Goal: Communication & Community: Ask a question

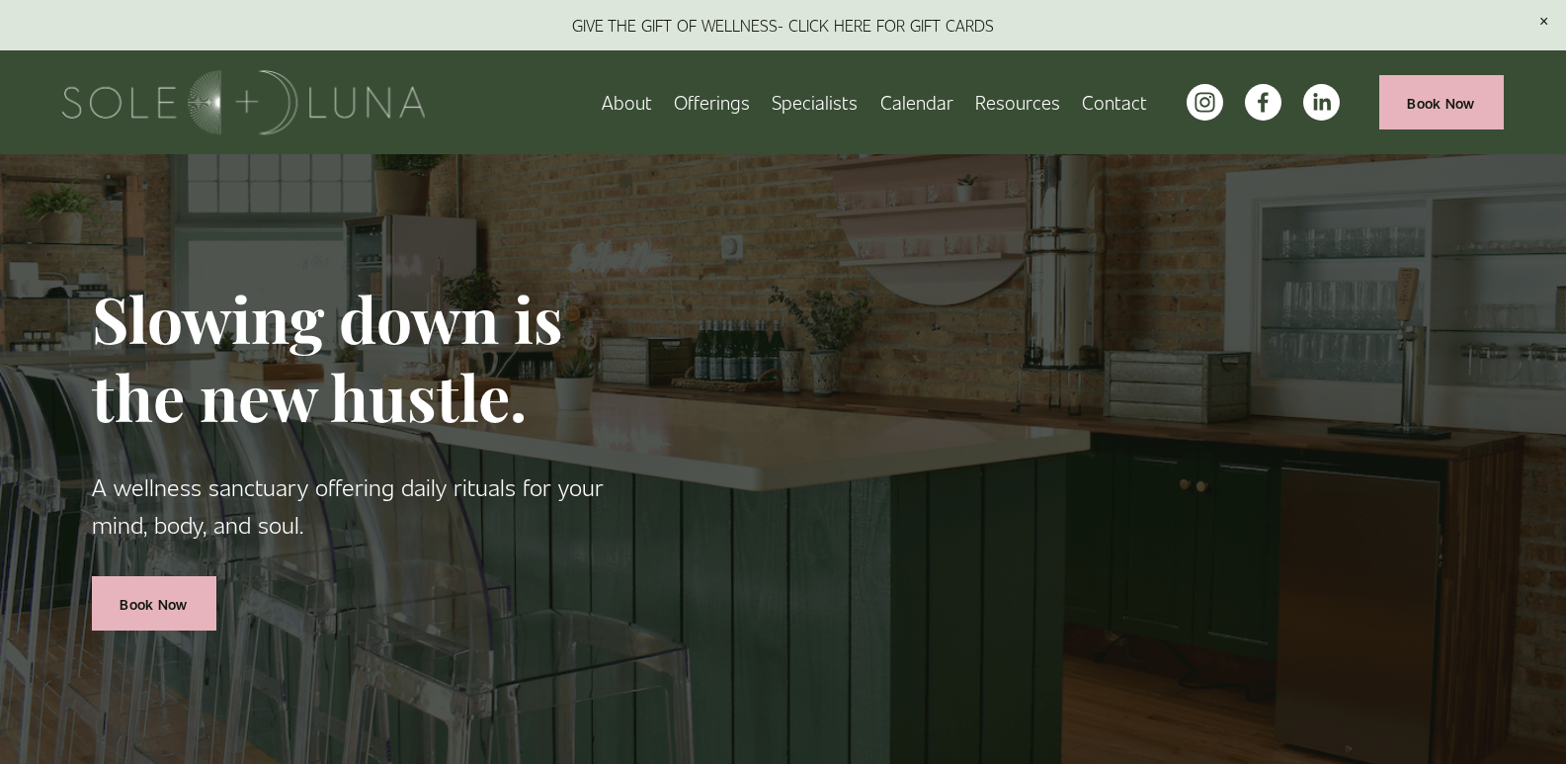
click at [1082, 85] on link "Contact" at bounding box center [1114, 102] width 65 height 35
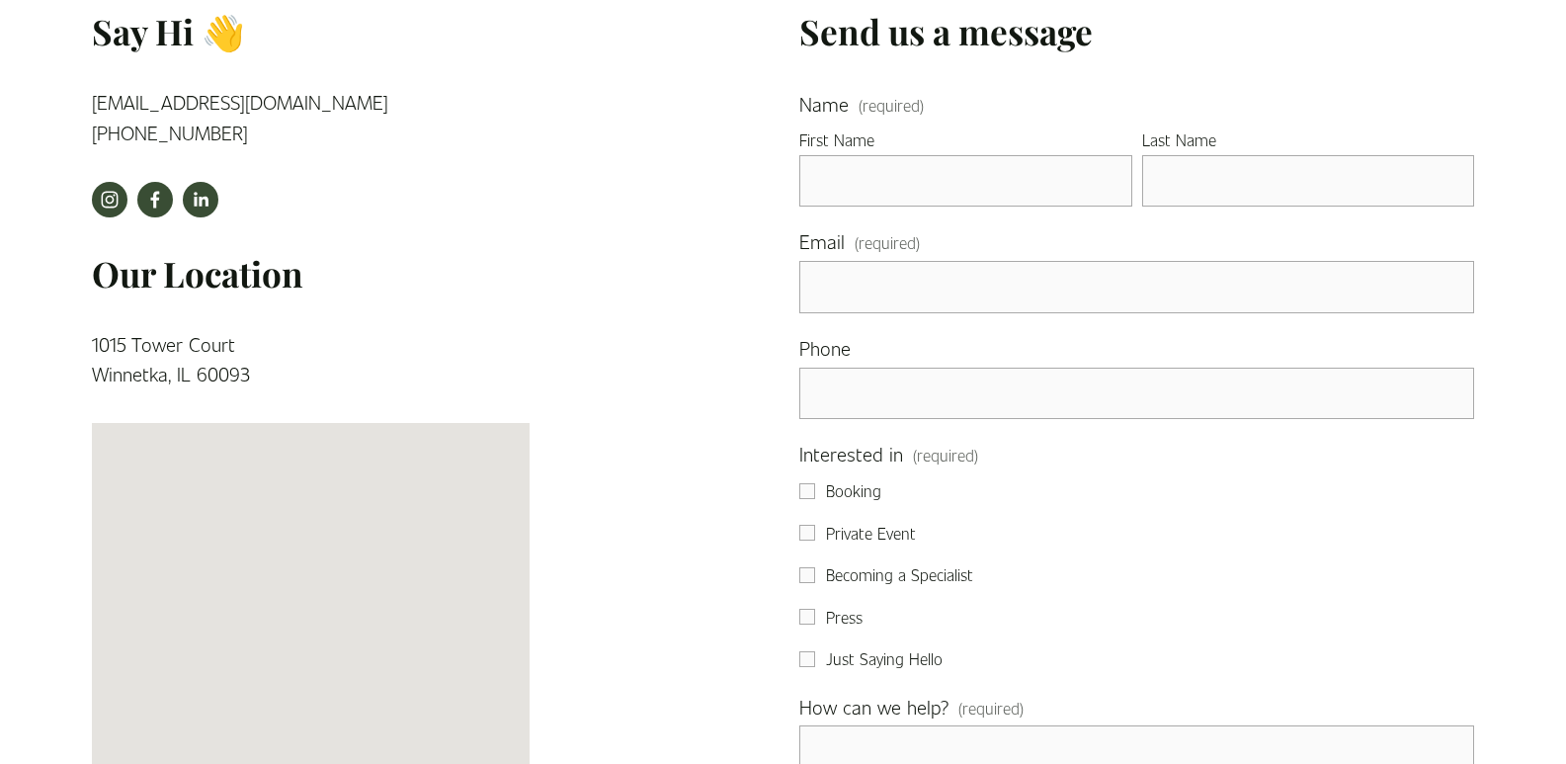
scroll to position [659, 0]
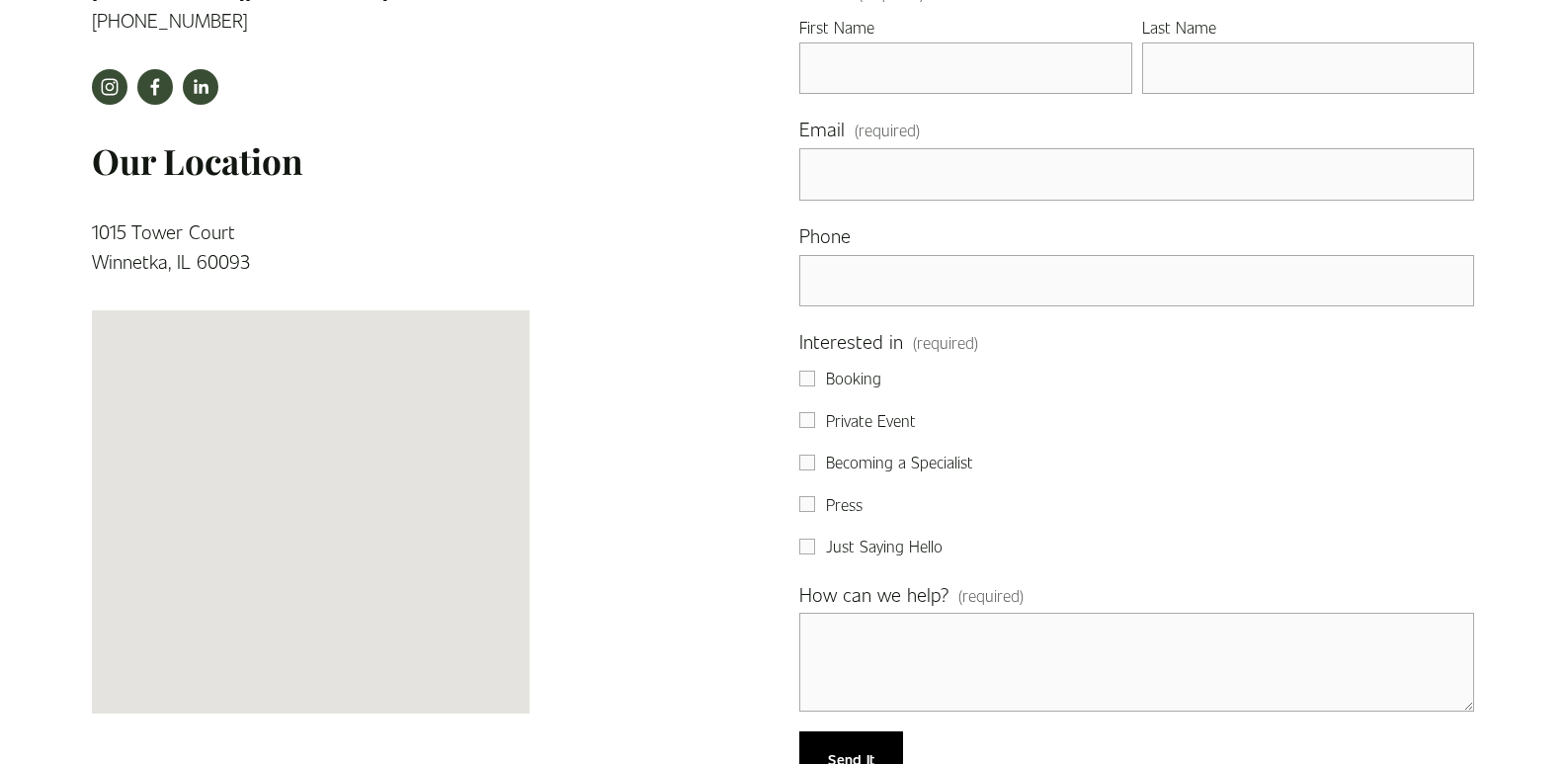
drag, startPoint x: 1025, startPoint y: 232, endPoint x: 990, endPoint y: 143, distance: 95.8
click at [1025, 227] on fieldset "Phone" at bounding box center [1136, 273] width 675 height 106
click at [990, 143] on label "Email (required)" at bounding box center [1136, 131] width 675 height 35
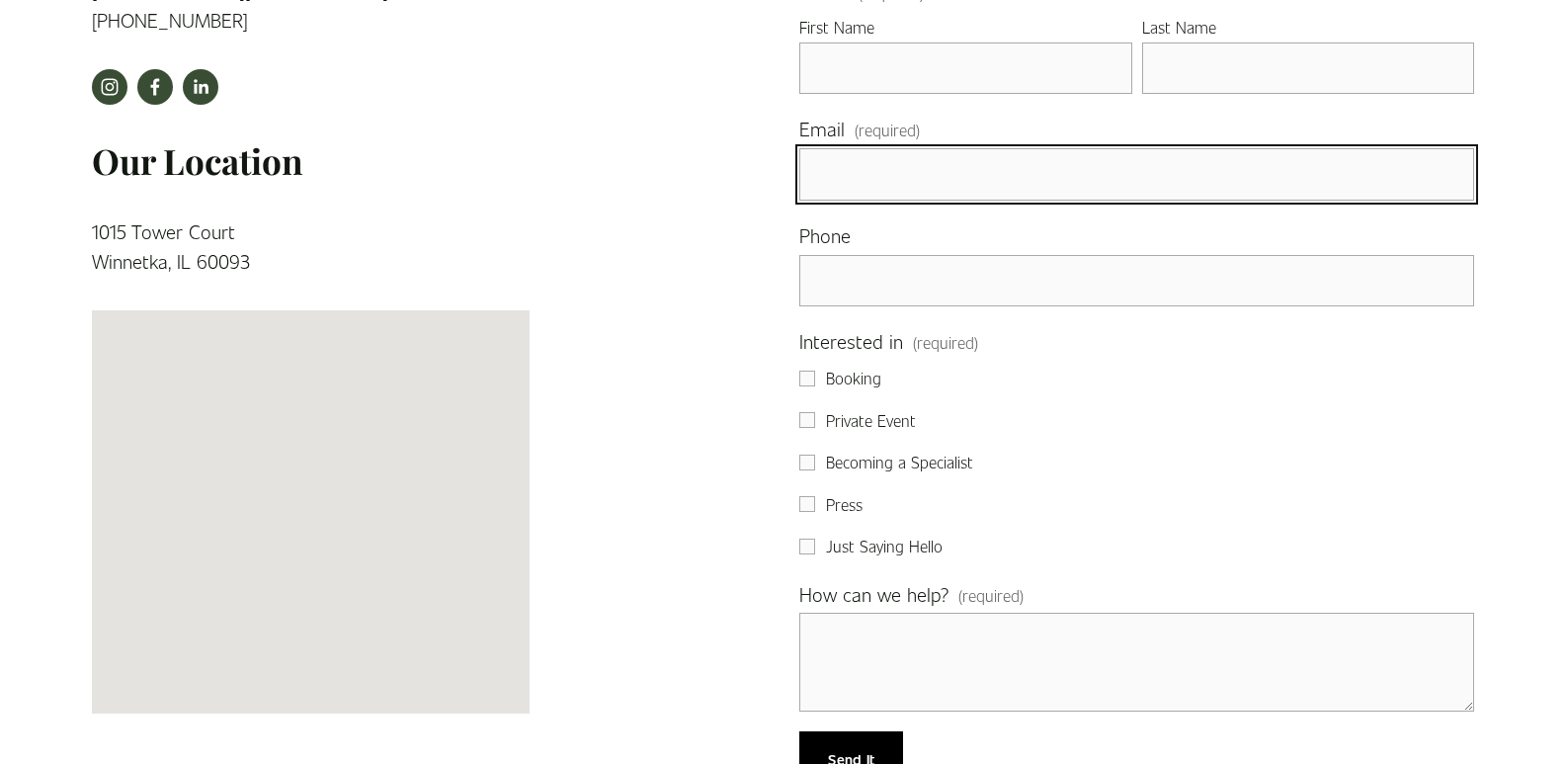
click at [990, 148] on input "Email (required)" at bounding box center [1136, 174] width 675 height 52
click at [990, 153] on input "Email (required)" at bounding box center [1136, 174] width 675 height 52
type input "[PERSON_NAME][EMAIL_ADDRESS][DOMAIN_NAME]"
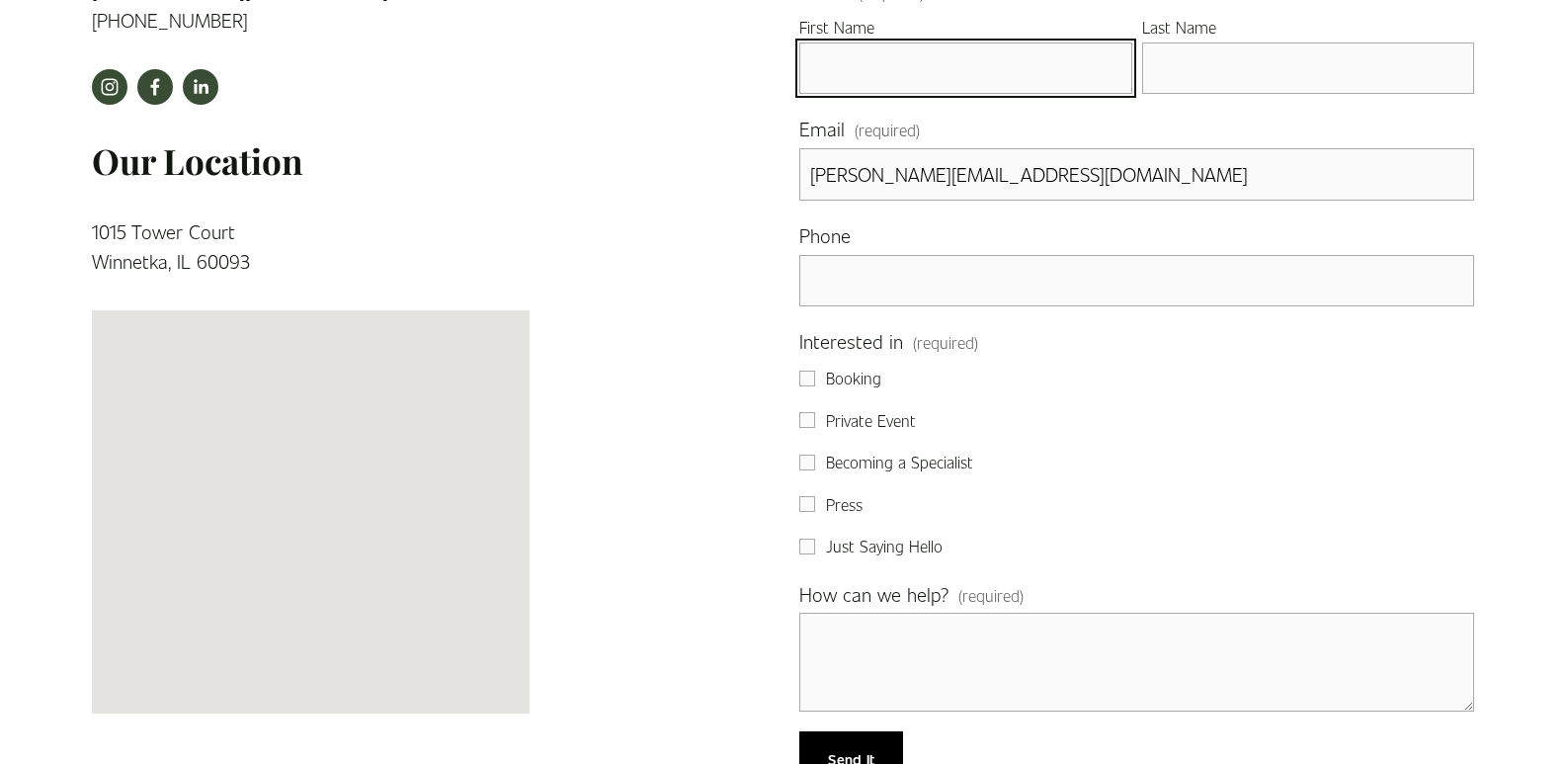
type input "[PERSON_NAME]"
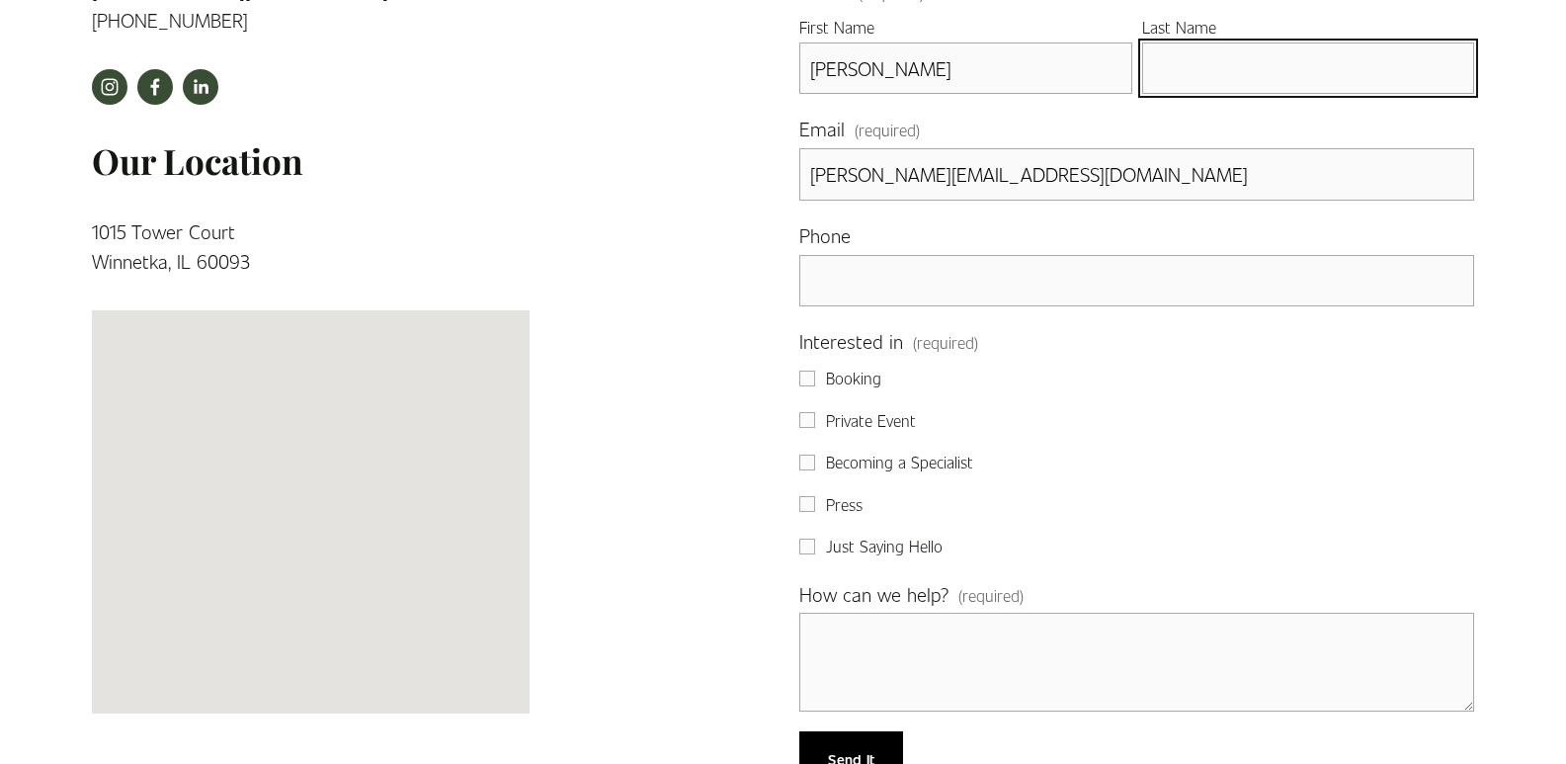
type input "[PERSON_NAME]"
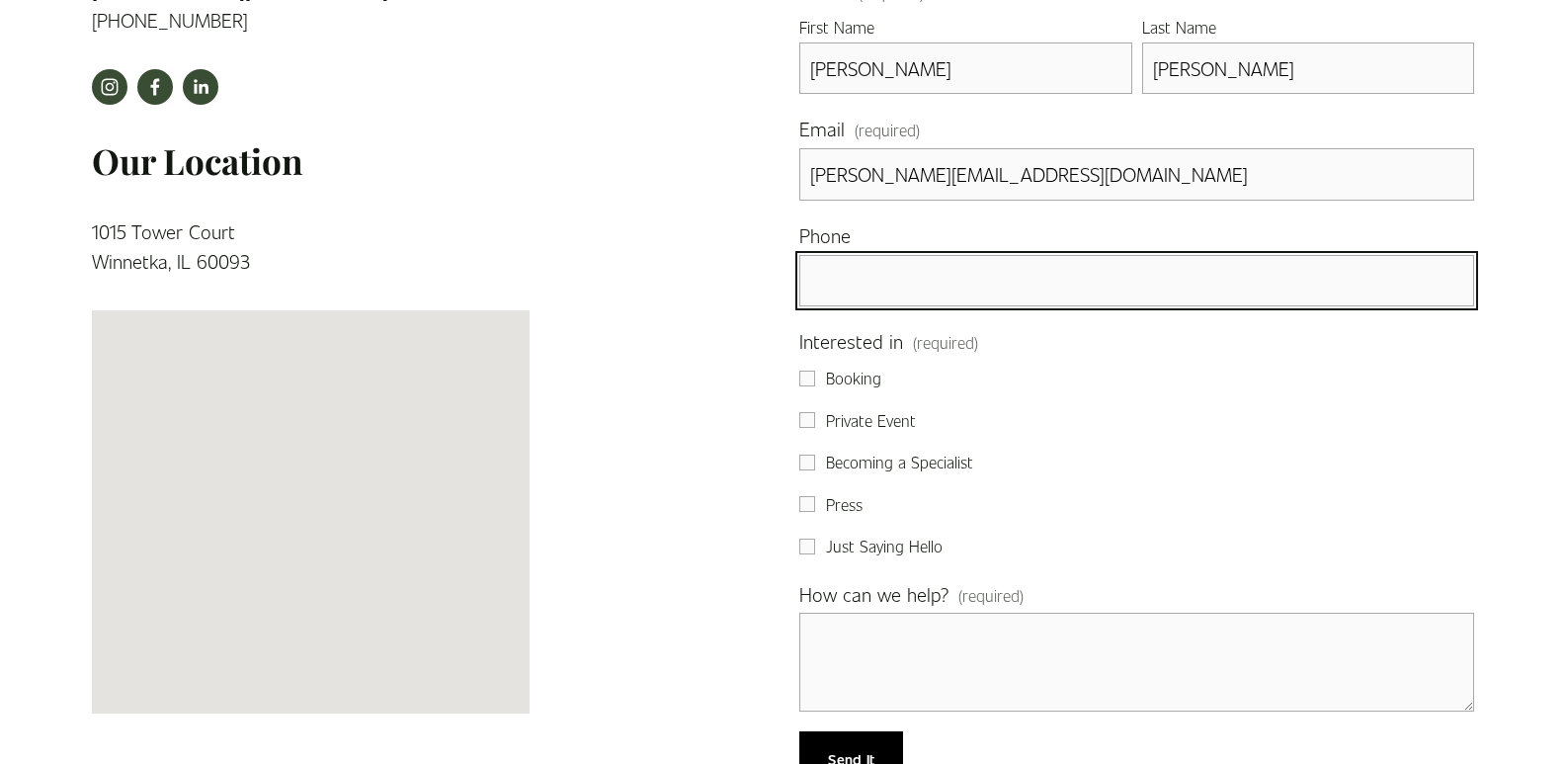
type input "[PHONE_NUMBER]"
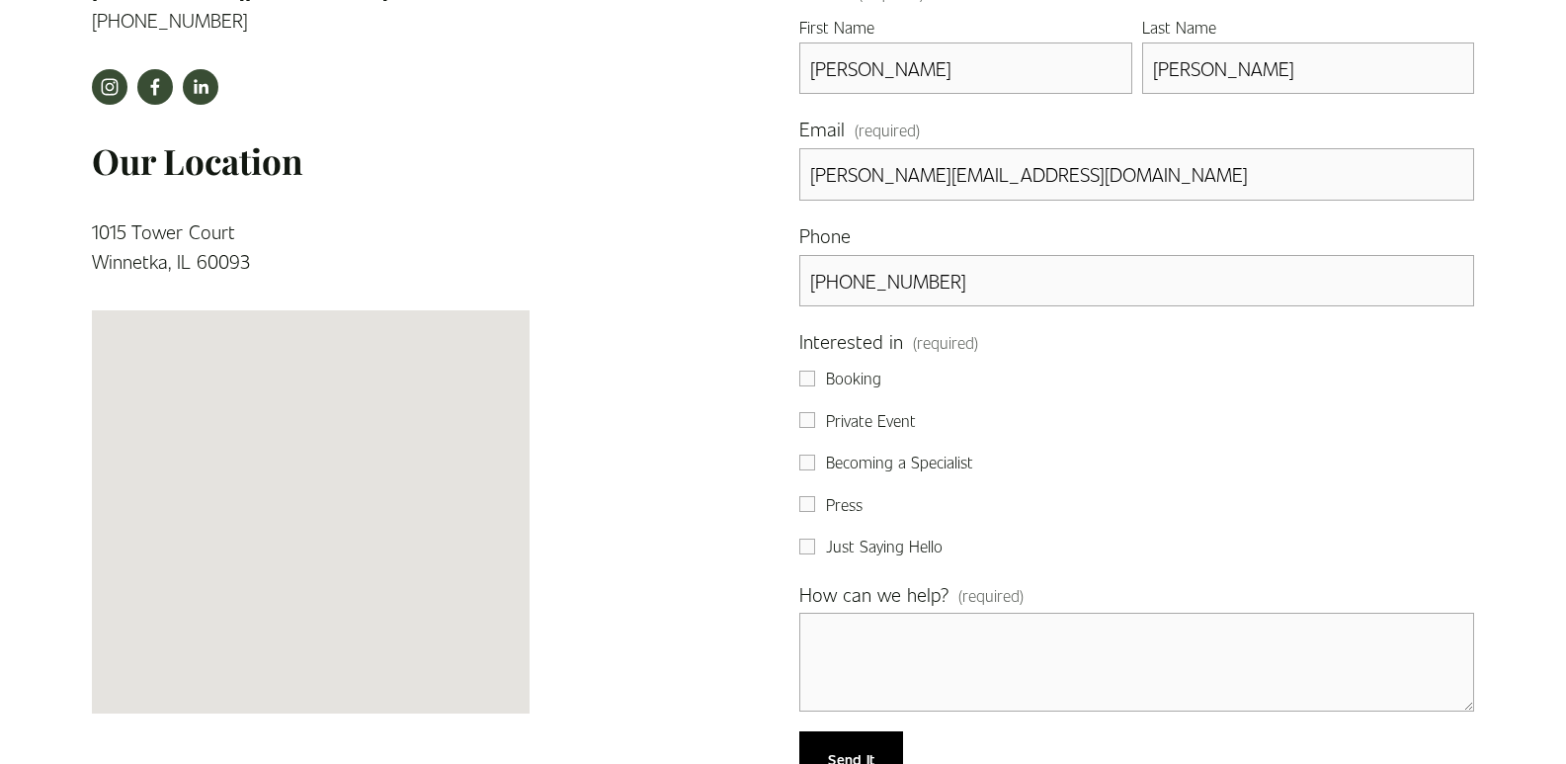
click at [892, 551] on span "Just Saying Hello" at bounding box center [884, 546] width 117 height 26
click at [815, 551] on input "Just Saying Hello" at bounding box center [807, 546] width 16 height 16
checkbox input "true"
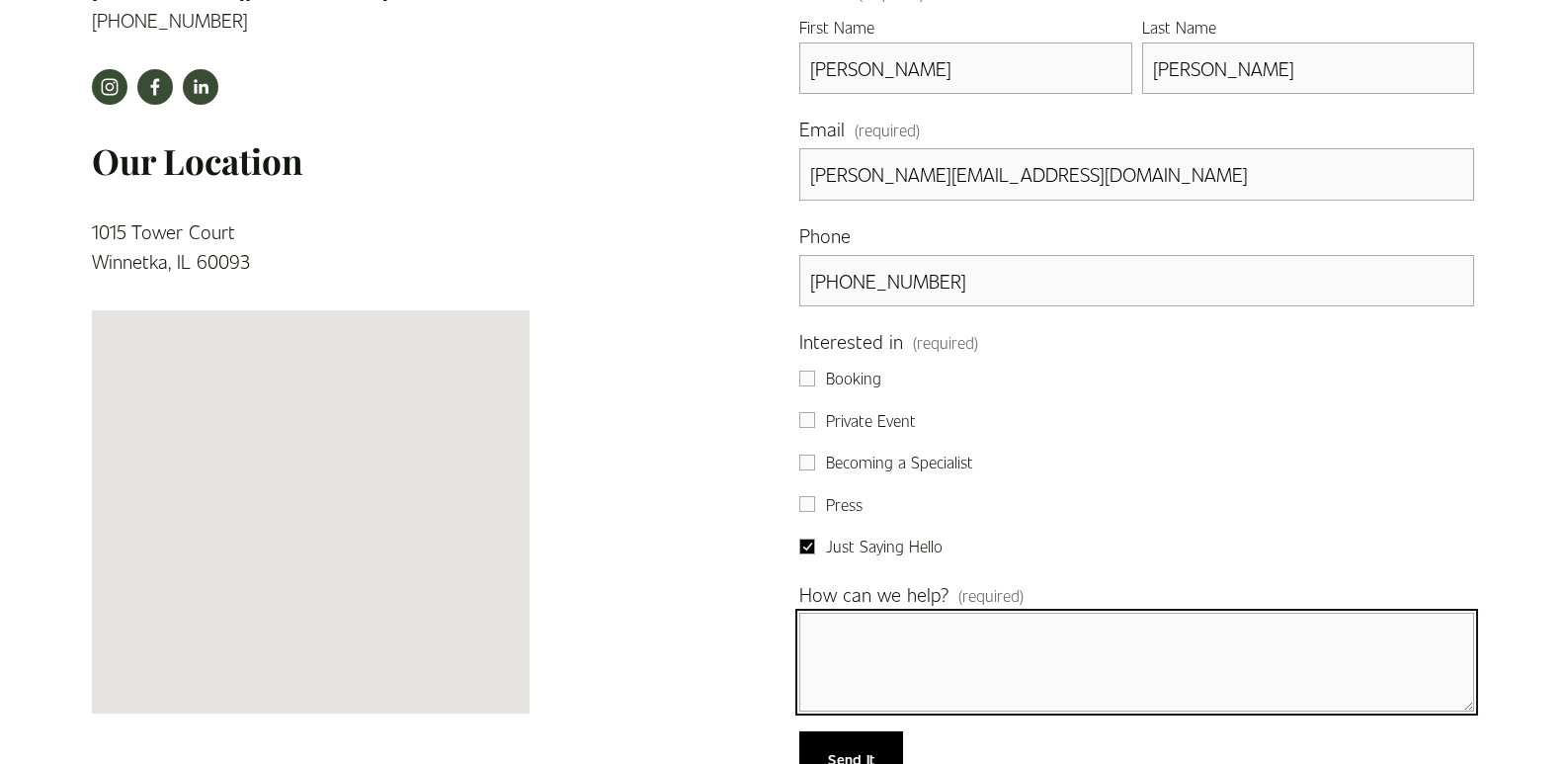
click at [914, 648] on textarea "How can we help? (required)" at bounding box center [1136, 661] width 675 height 99
paste textarea "I run a local business that handles all phases of repair and remodeling work, i…"
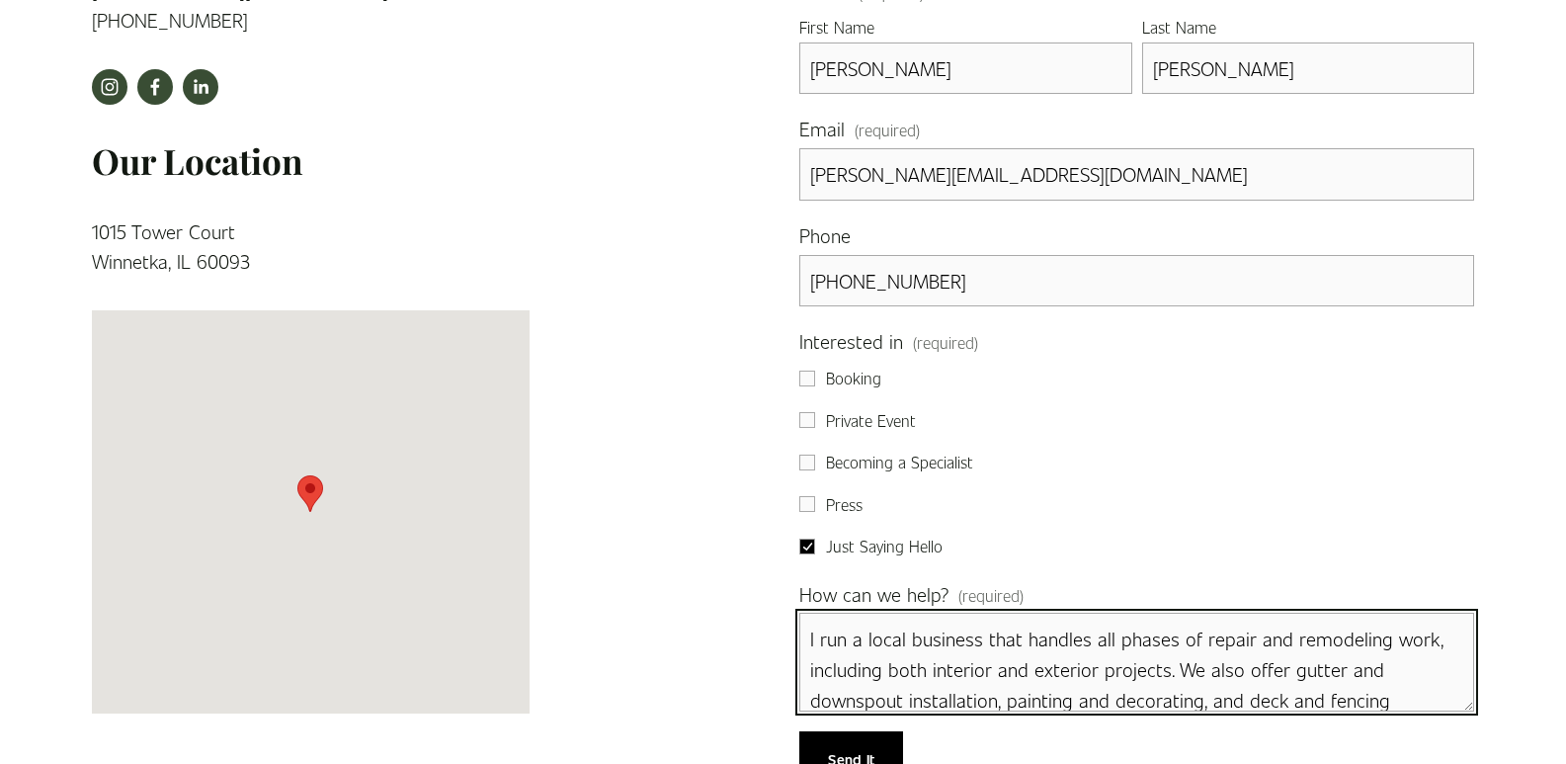
scroll to position [669, 0]
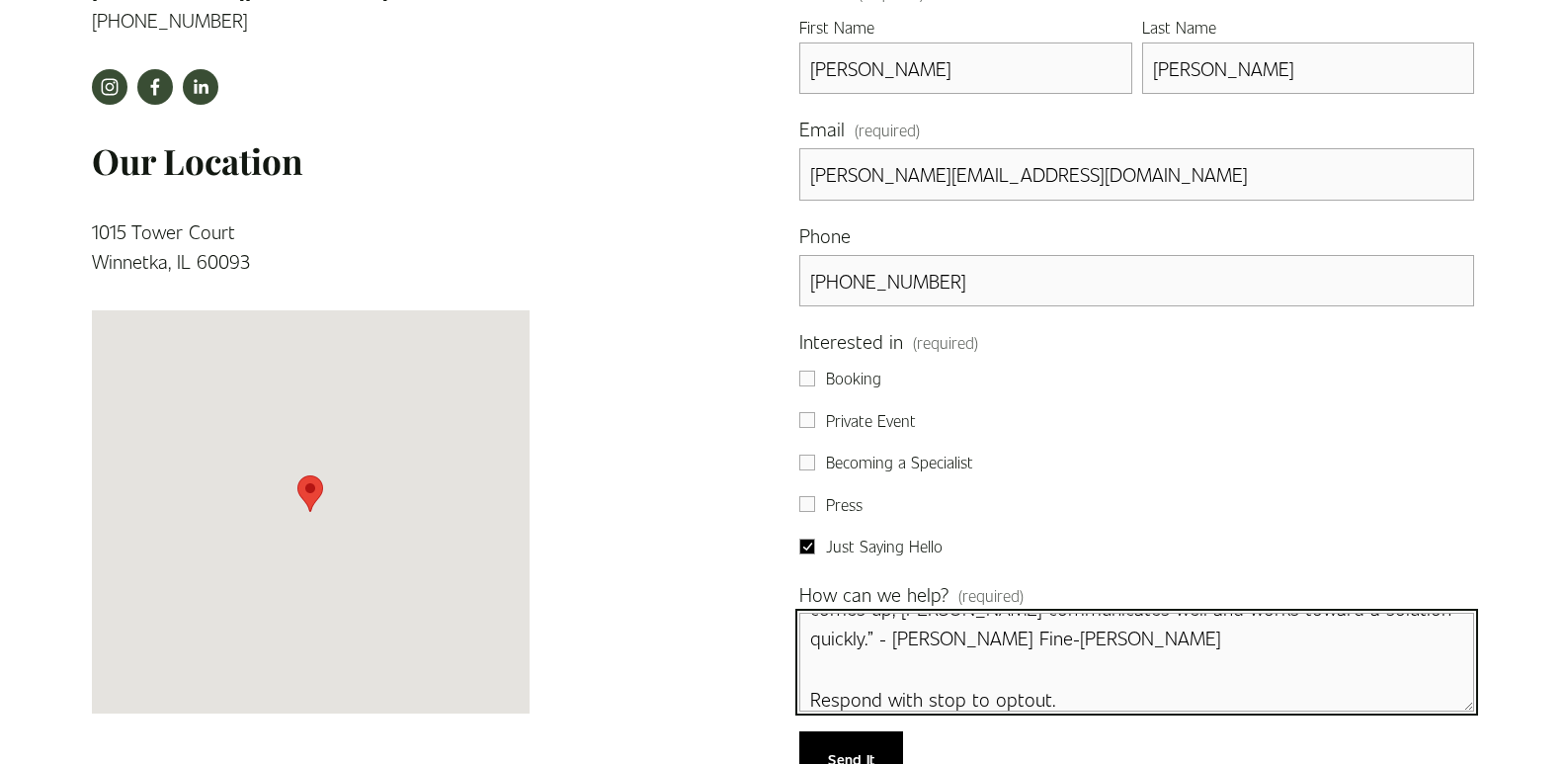
type textarea "I run a local business that handles all phases of repair and remodeling work, i…"
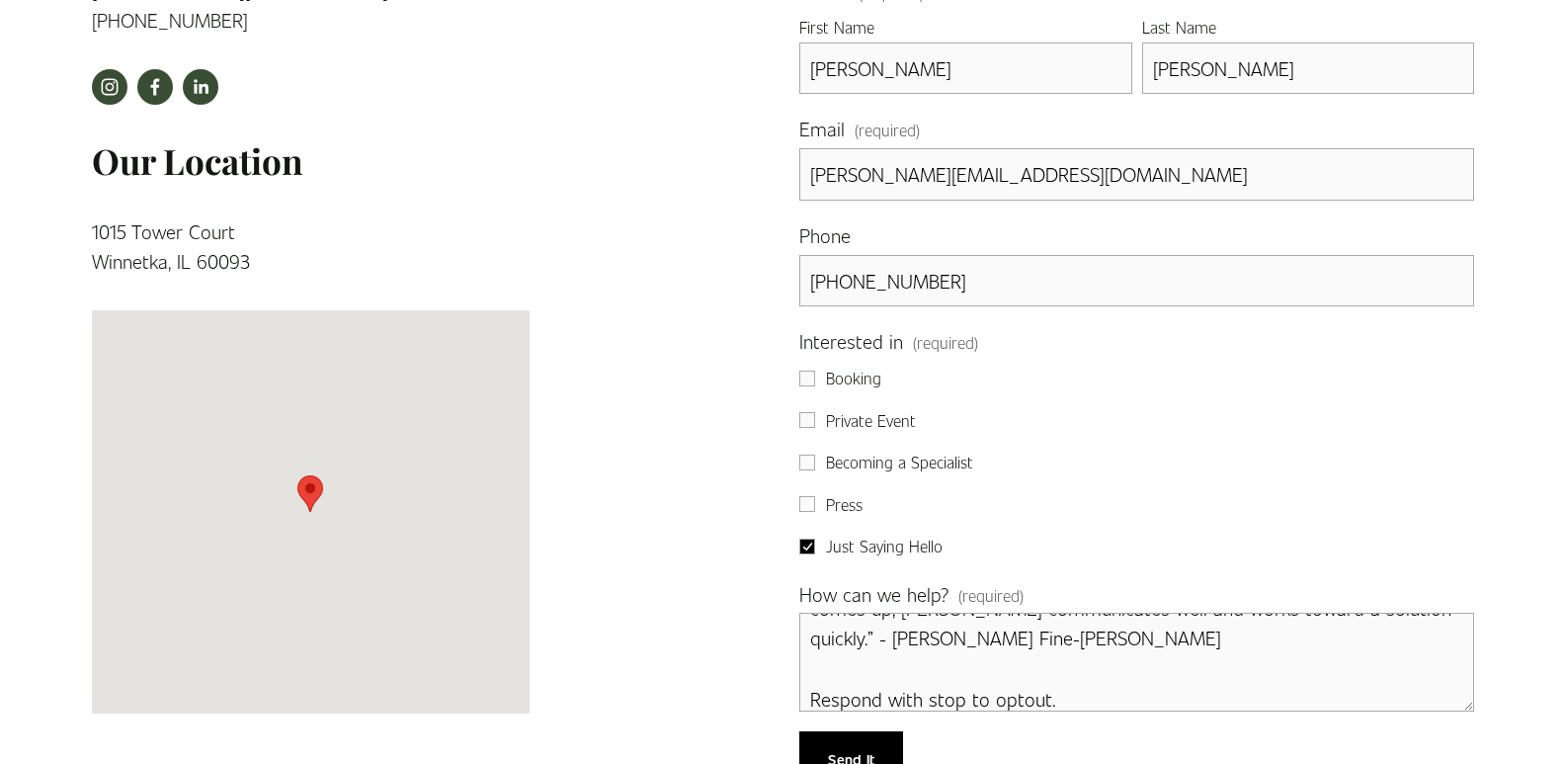
click at [799, 731] on button "Send It Send It" at bounding box center [851, 758] width 104 height 54
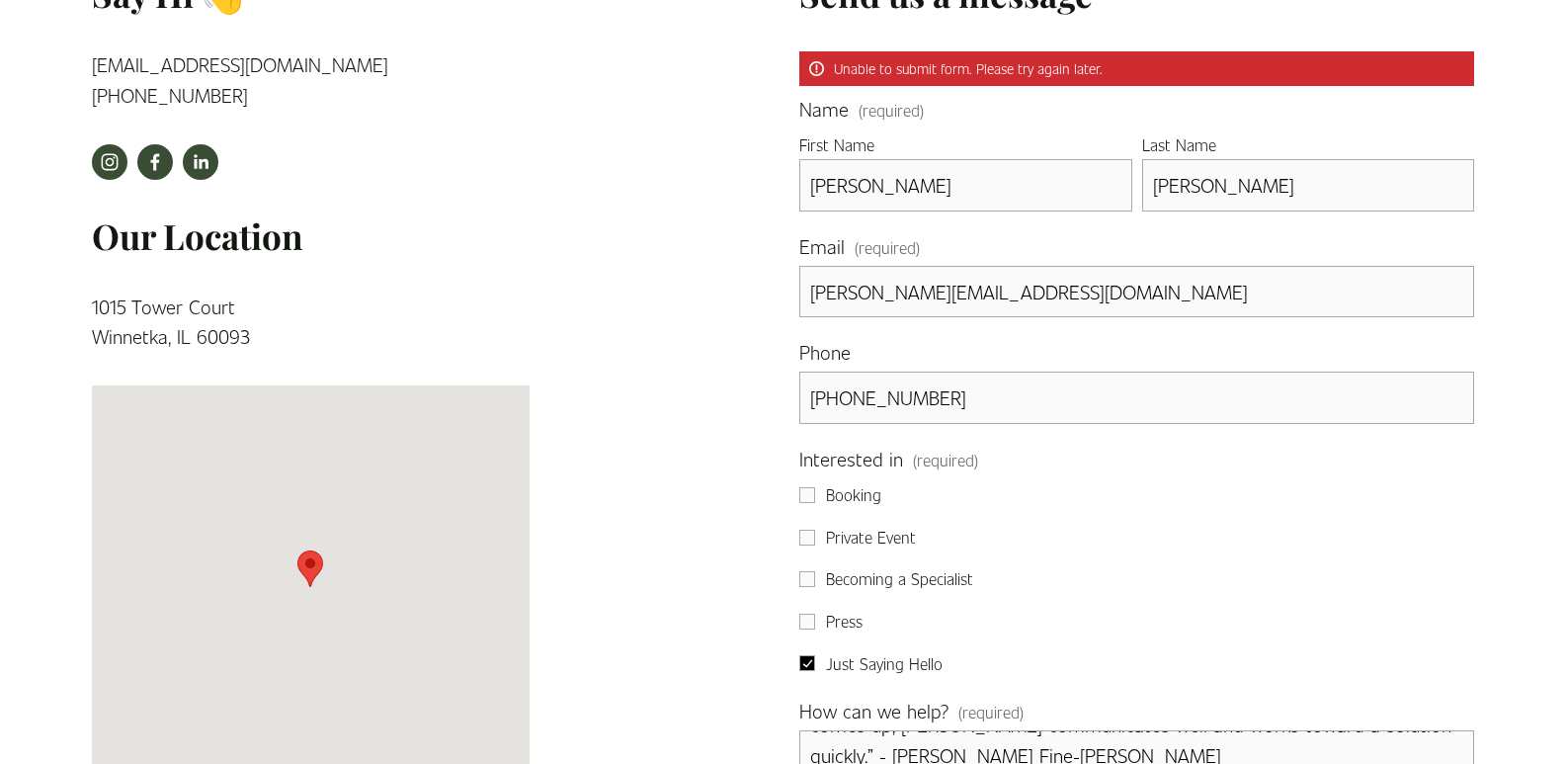
scroll to position [1221, 0]
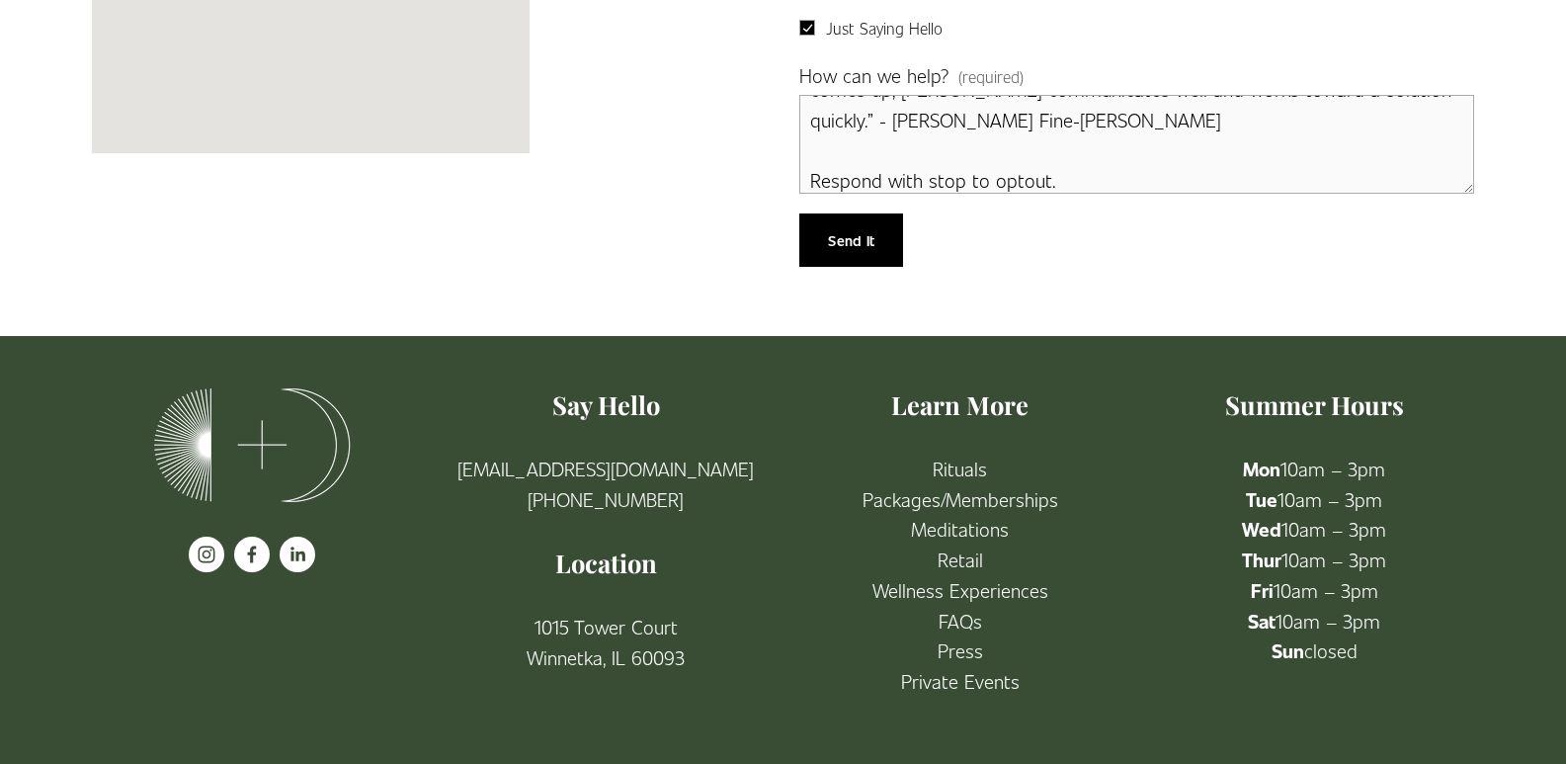
click at [837, 232] on span "Send It" at bounding box center [851, 240] width 46 height 20
